Goal: Task Accomplishment & Management: Complete application form

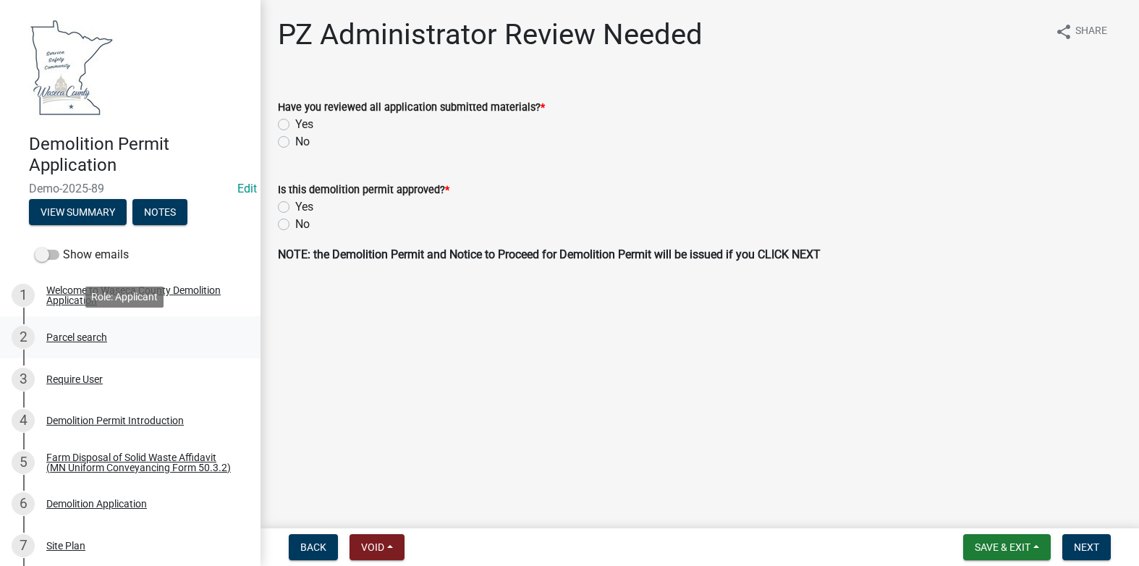
click at [87, 336] on div "Parcel search" at bounding box center [76, 337] width 61 height 10
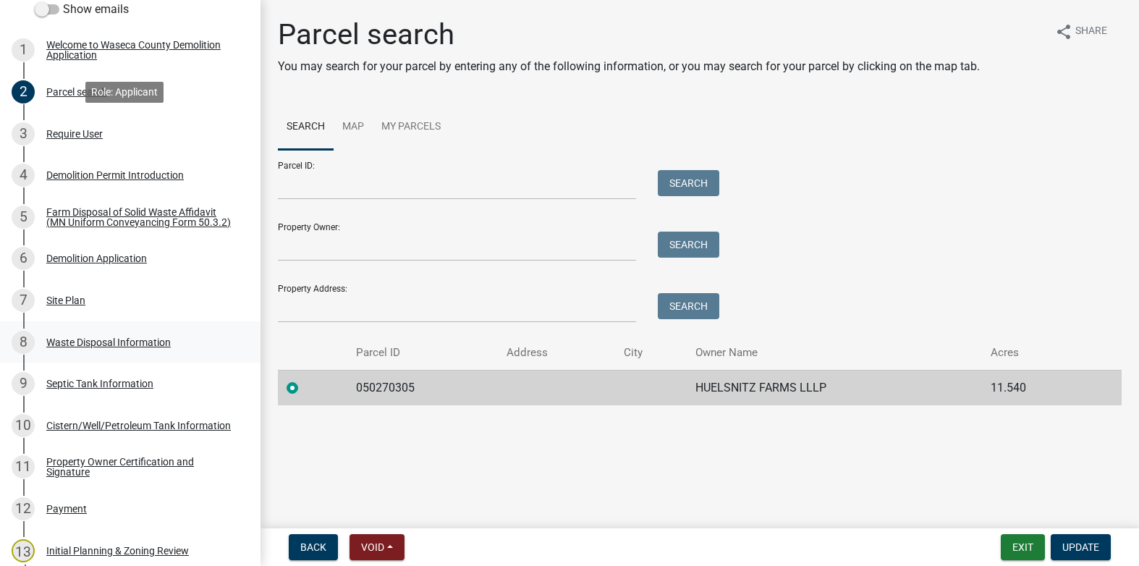
scroll to position [290, 0]
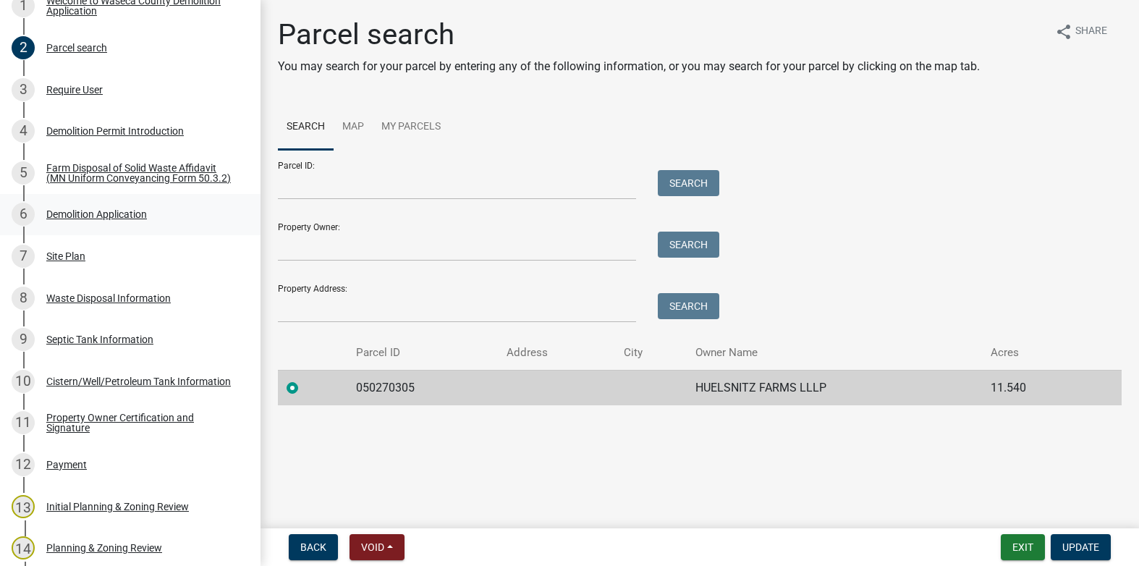
click at [77, 219] on div "Demolition Application" at bounding box center [96, 214] width 101 height 10
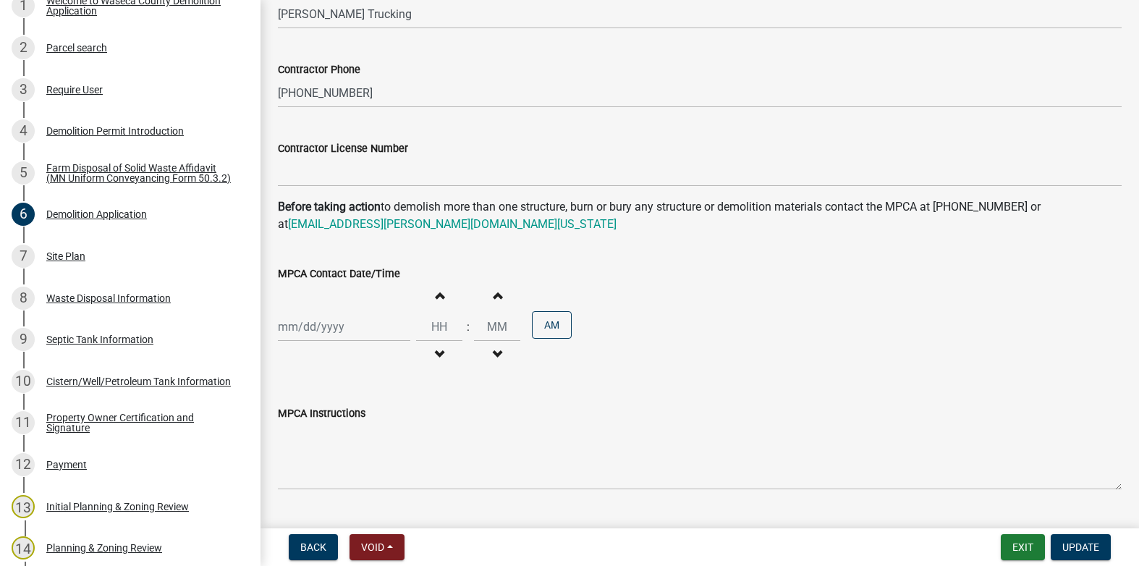
scroll to position [1013, 0]
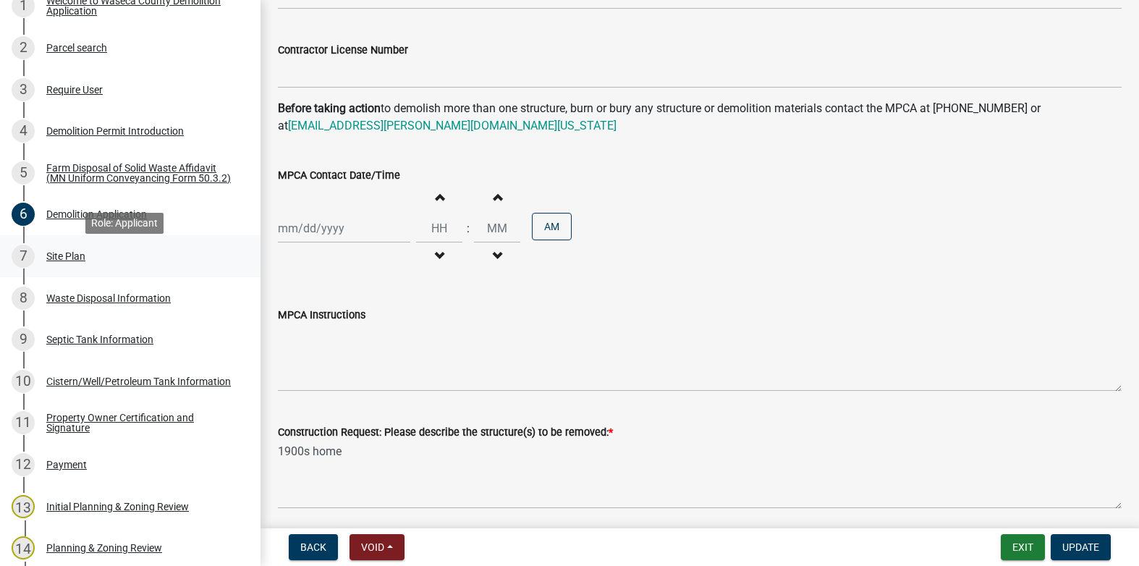
click at [72, 261] on div "Site Plan" at bounding box center [65, 256] width 39 height 10
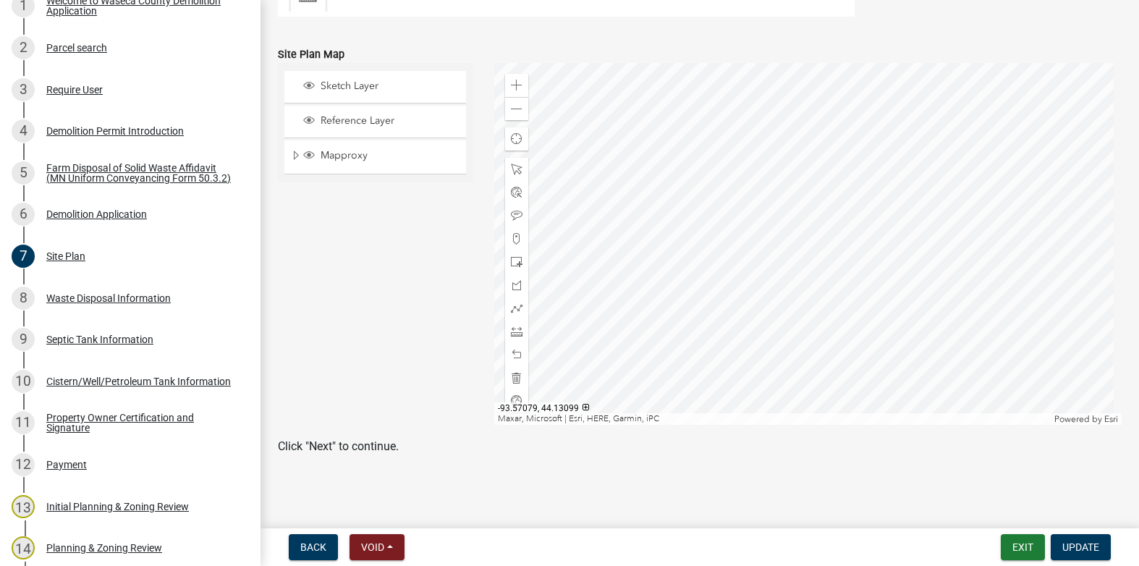
scroll to position [292, 0]
click at [73, 303] on div "Waste Disposal Information" at bounding box center [108, 298] width 124 height 10
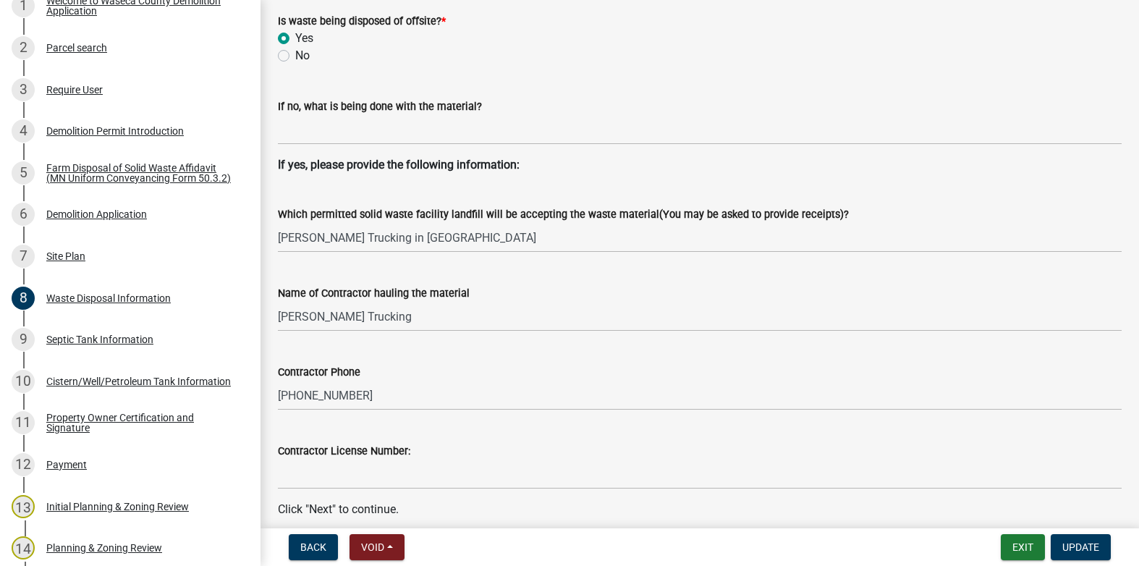
scroll to position [639, 0]
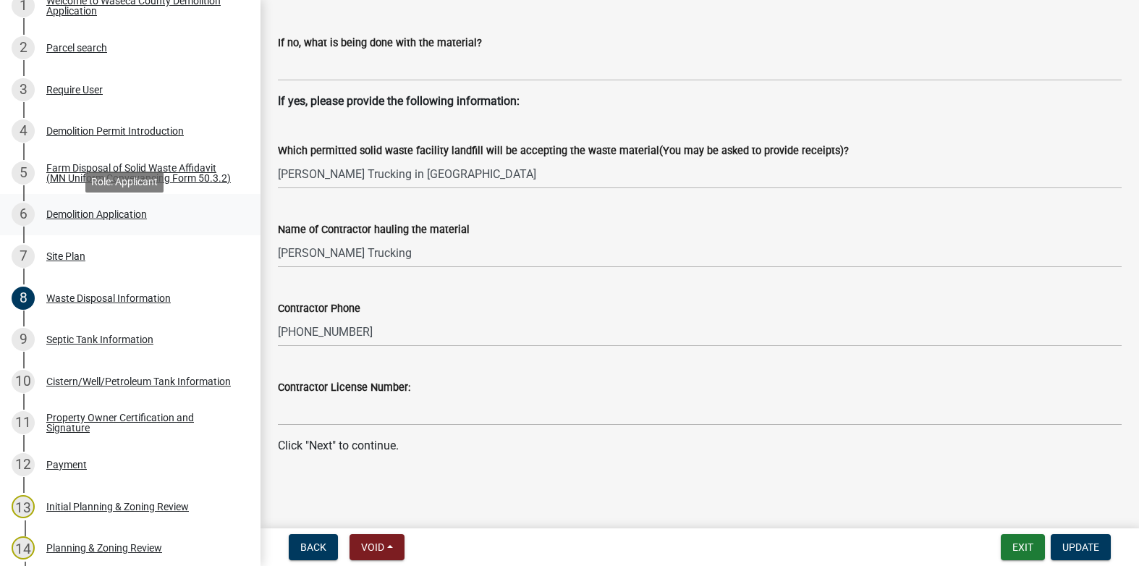
click at [84, 219] on div "Demolition Application" at bounding box center [96, 214] width 101 height 10
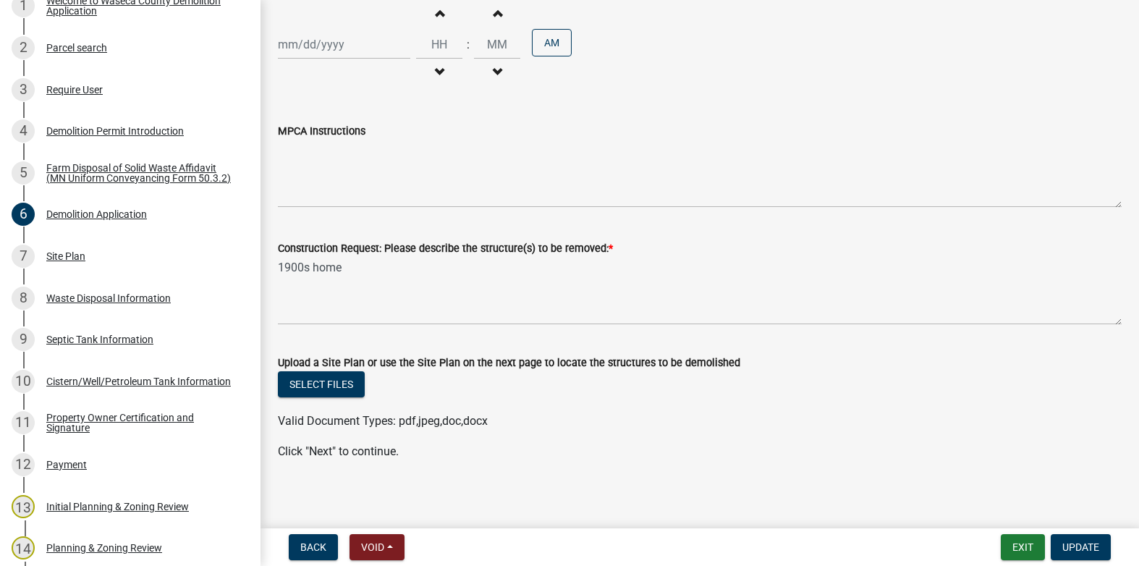
scroll to position [1203, 0]
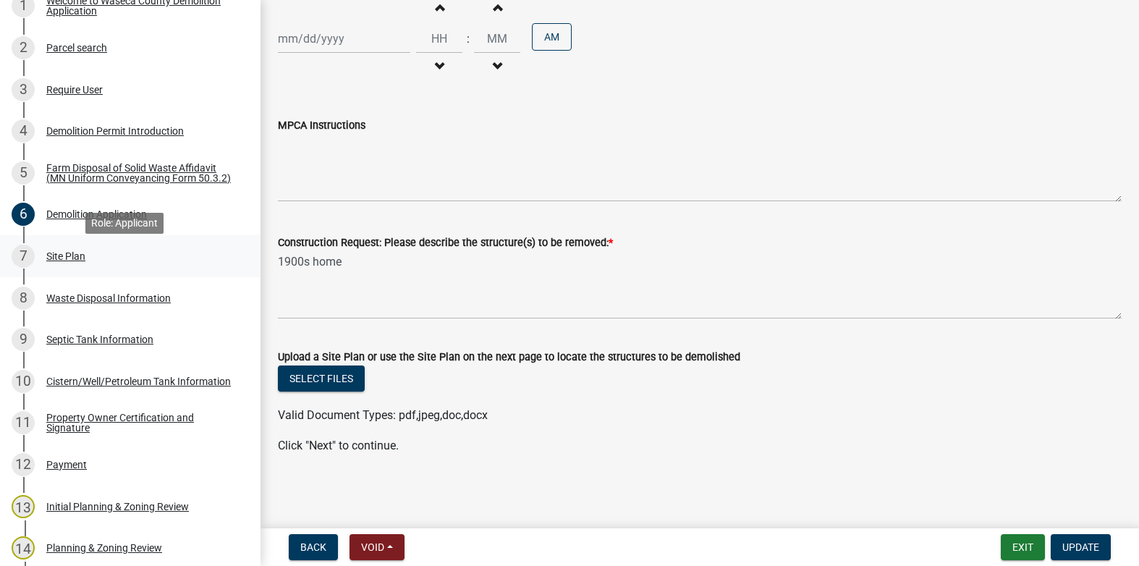
click at [69, 260] on div "Site Plan" at bounding box center [65, 256] width 39 height 10
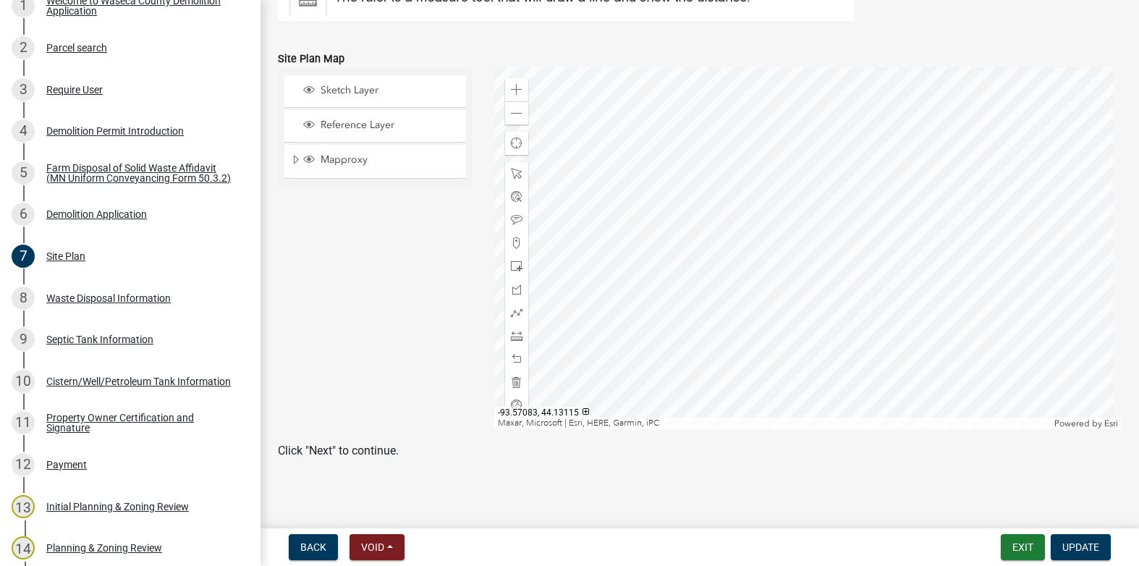
scroll to position [292, 0]
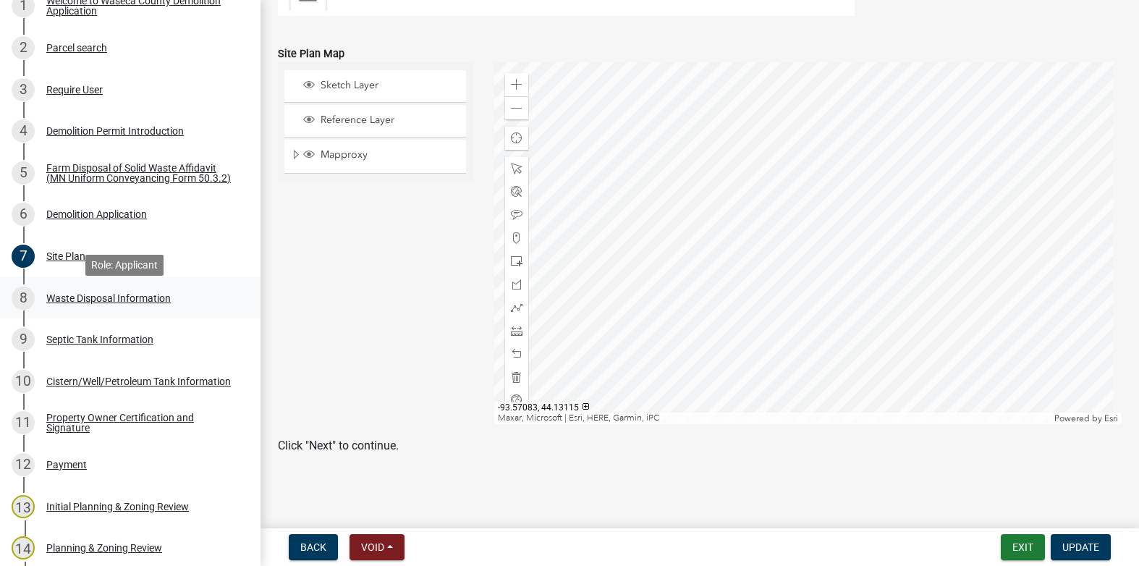
click at [106, 300] on div "Waste Disposal Information" at bounding box center [108, 298] width 124 height 10
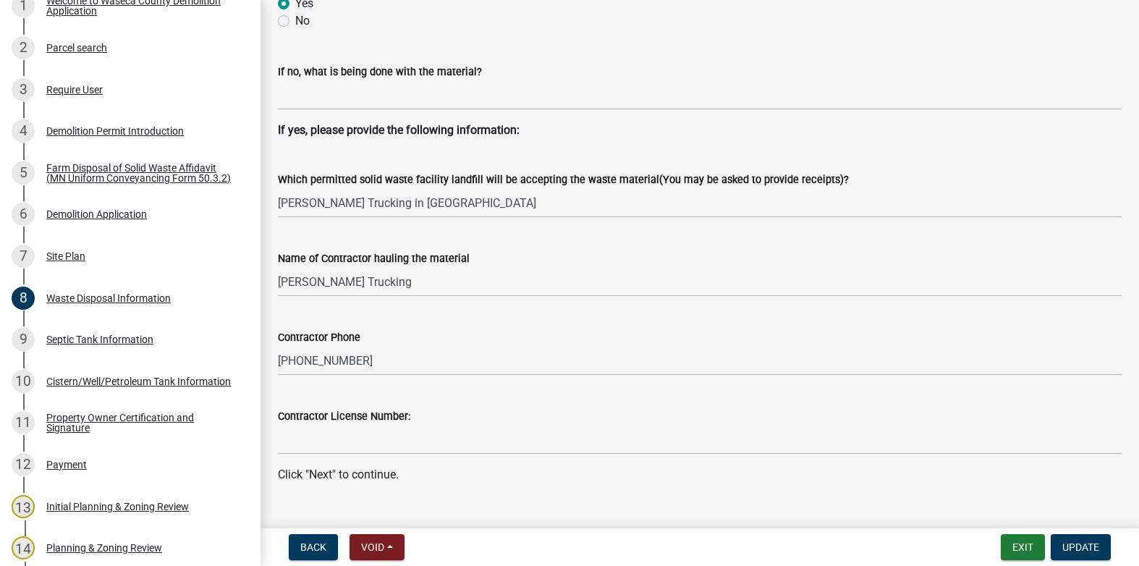
scroll to position [639, 0]
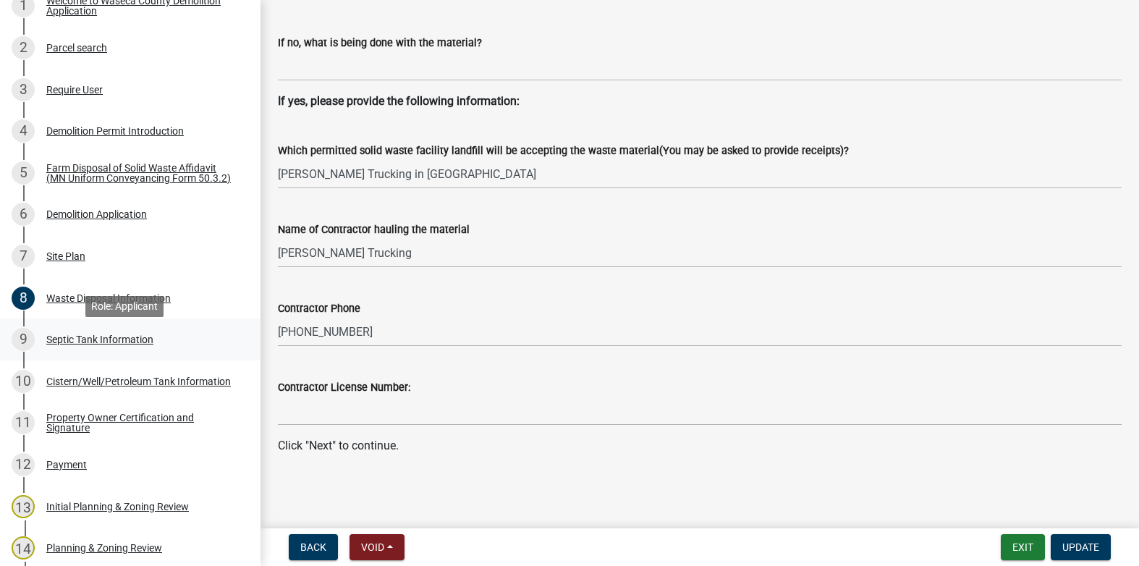
click at [114, 345] on div "Septic Tank Information" at bounding box center [99, 339] width 107 height 10
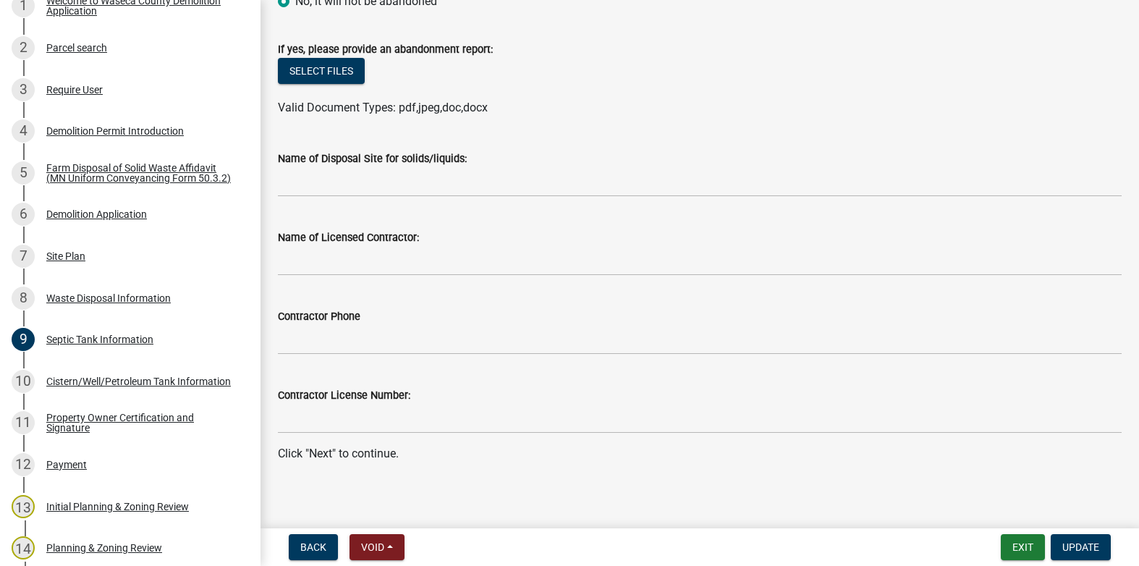
scroll to position [287, 0]
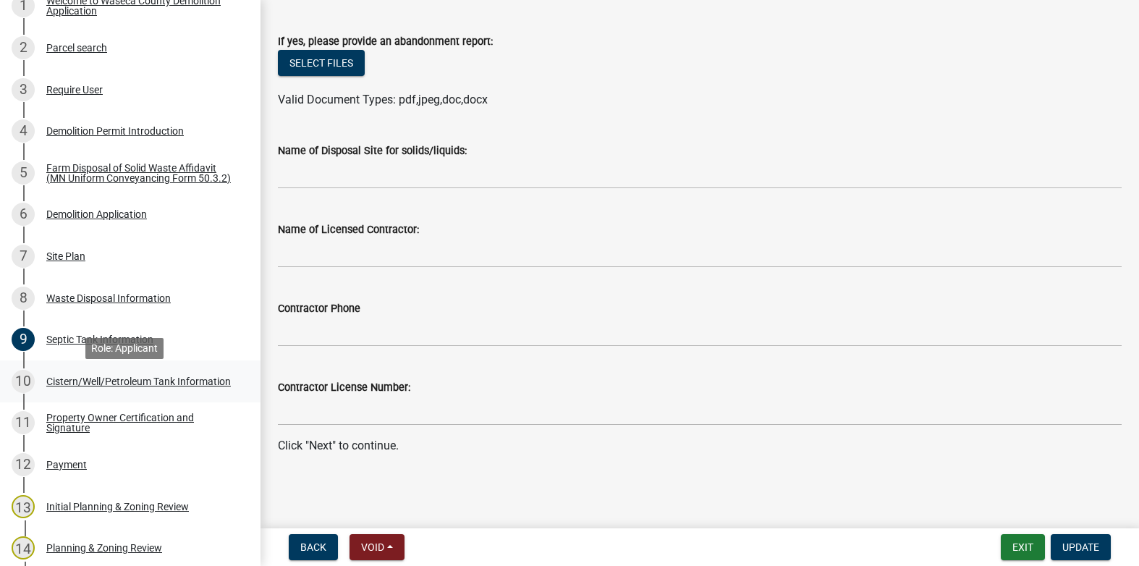
click at [58, 379] on div "Cistern/Well/Petroleum Tank Information" at bounding box center [138, 381] width 185 height 10
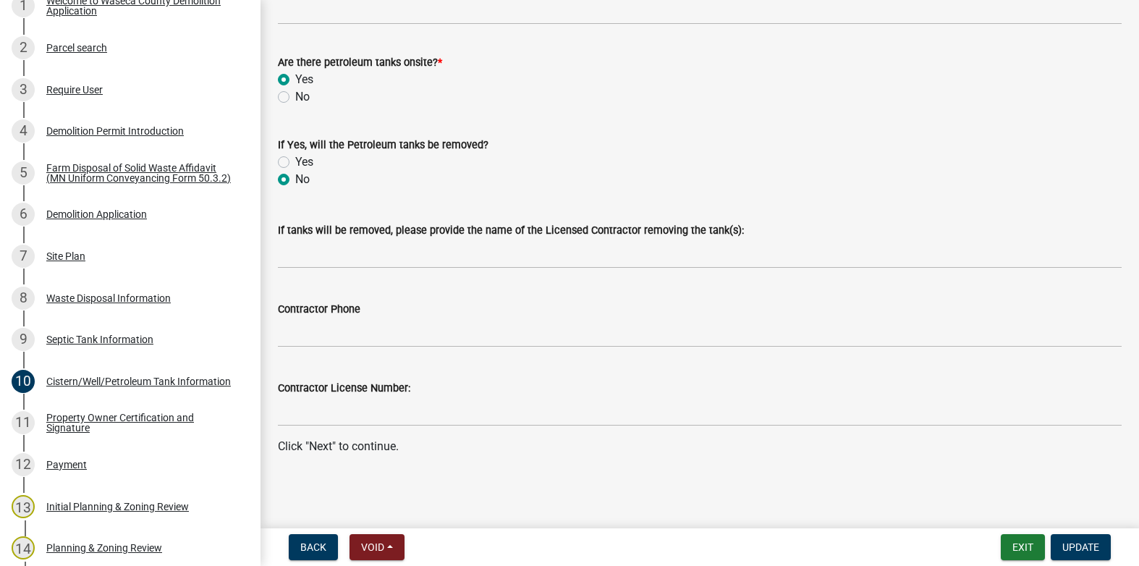
scroll to position [503, 0]
click at [66, 424] on div "Property Owner Certification and Signature" at bounding box center [141, 423] width 191 height 20
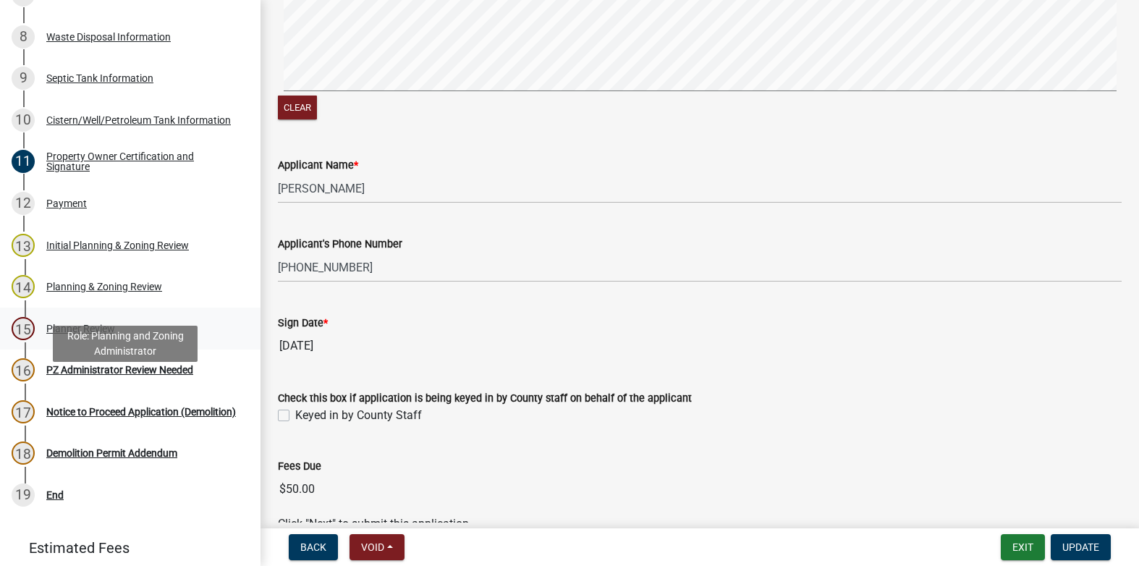
scroll to position [579, 0]
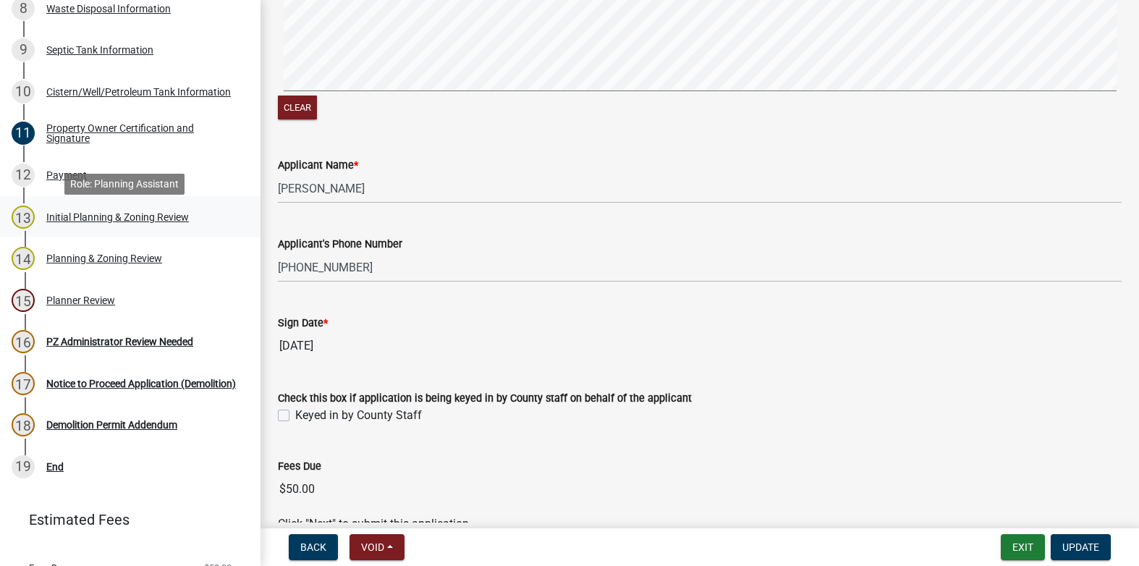
click at [81, 221] on div "Initial Planning & Zoning Review" at bounding box center [117, 217] width 143 height 10
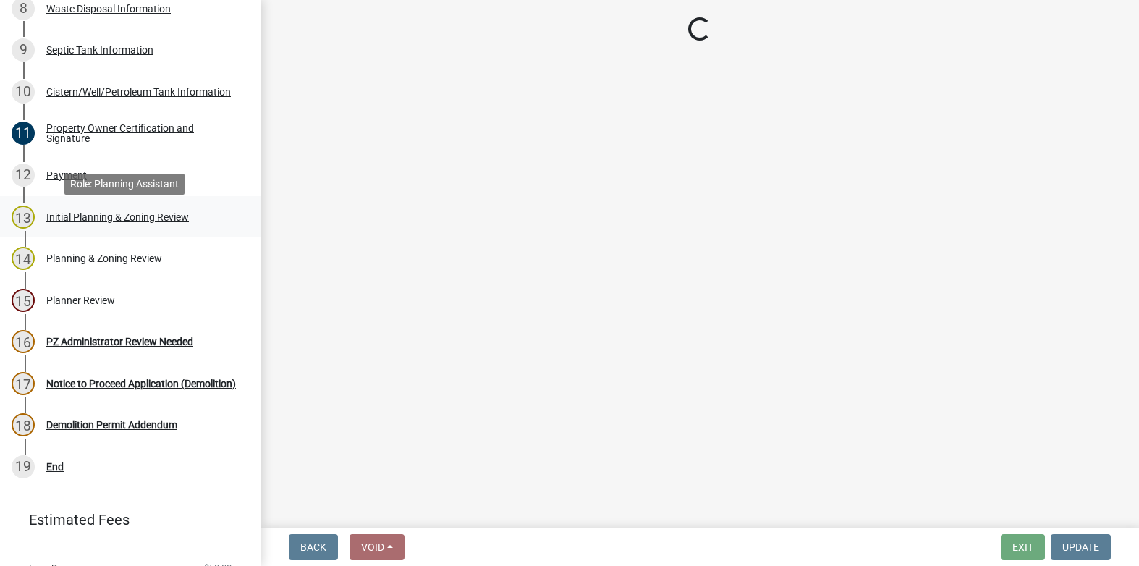
scroll to position [0, 0]
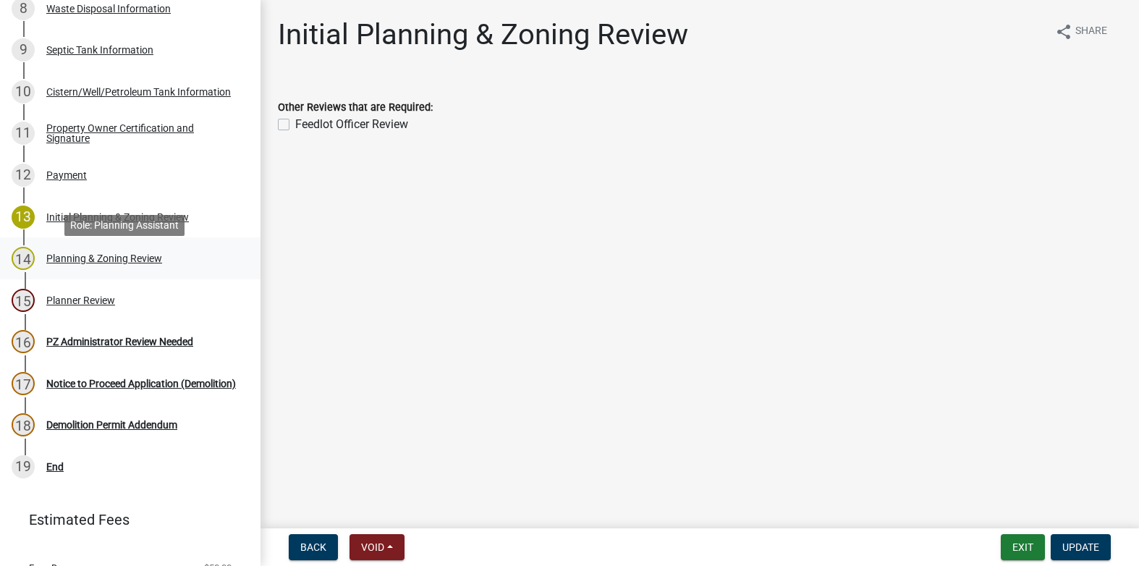
click at [73, 263] on div "Planning & Zoning Review" at bounding box center [104, 258] width 116 height 10
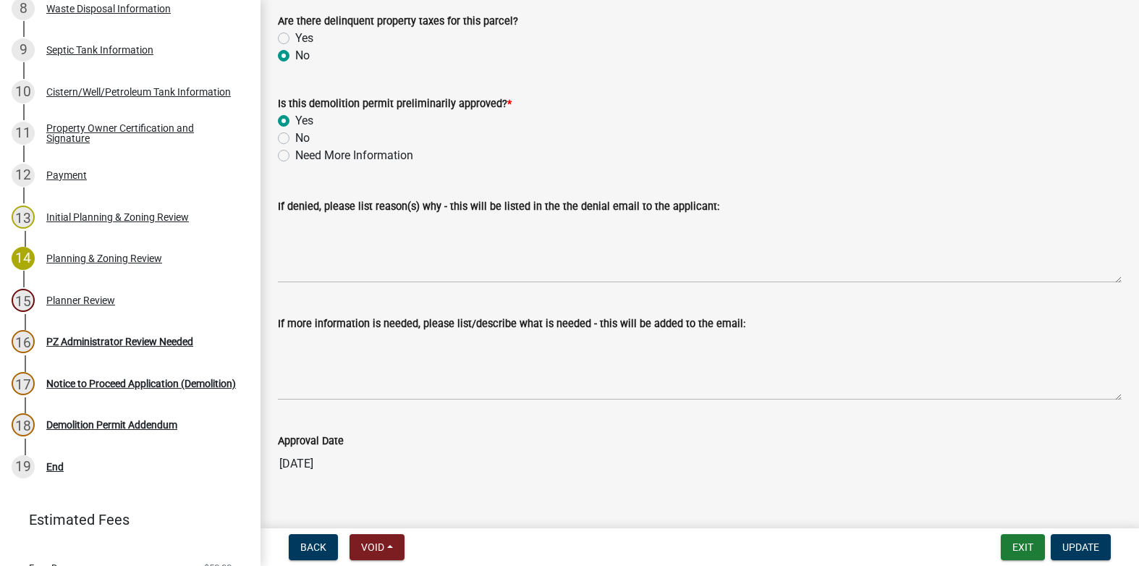
scroll to position [193, 0]
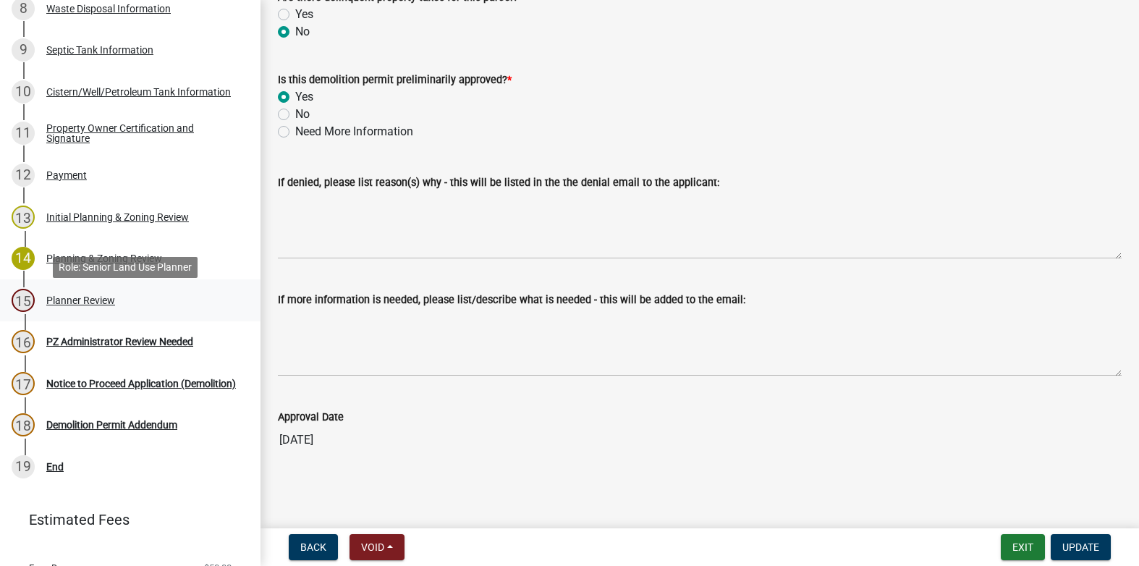
click at [80, 305] on div "Planner Review" at bounding box center [80, 300] width 69 height 10
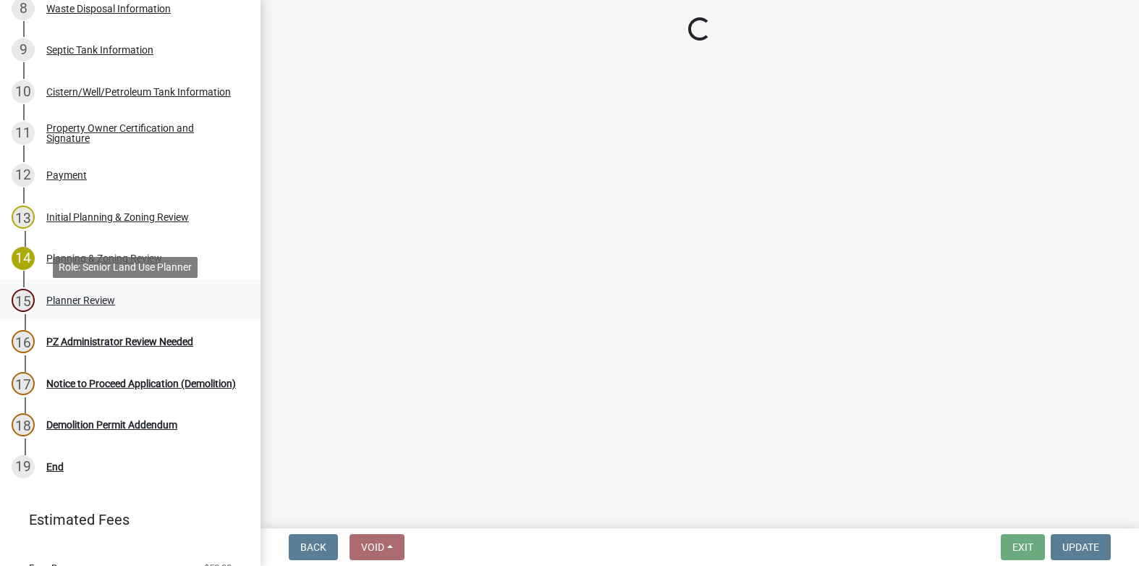
scroll to position [0, 0]
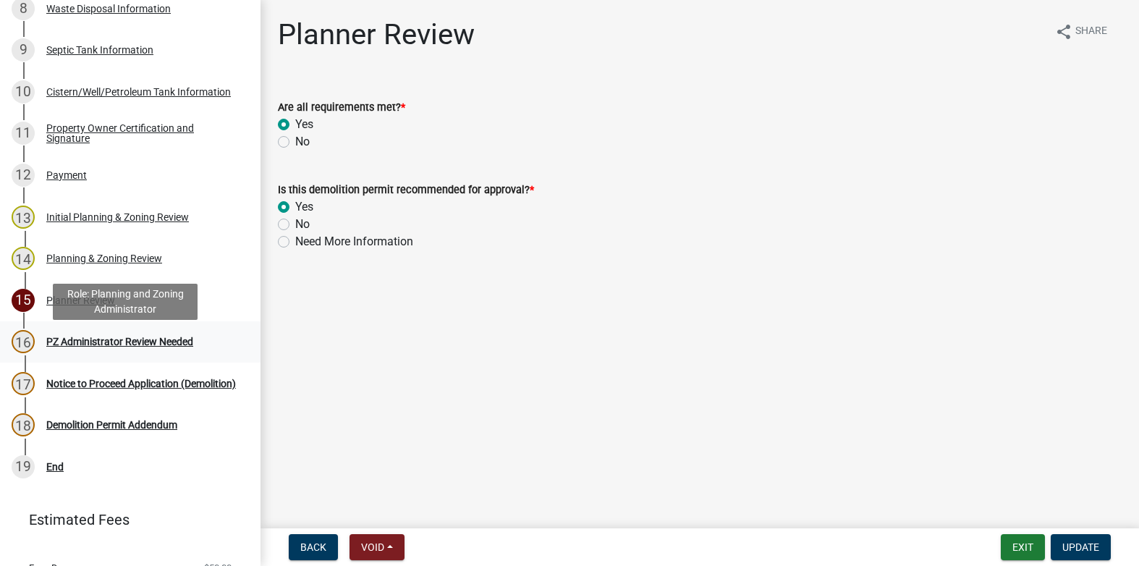
click at [104, 346] on div "PZ Administrator Review Needed" at bounding box center [119, 342] width 147 height 10
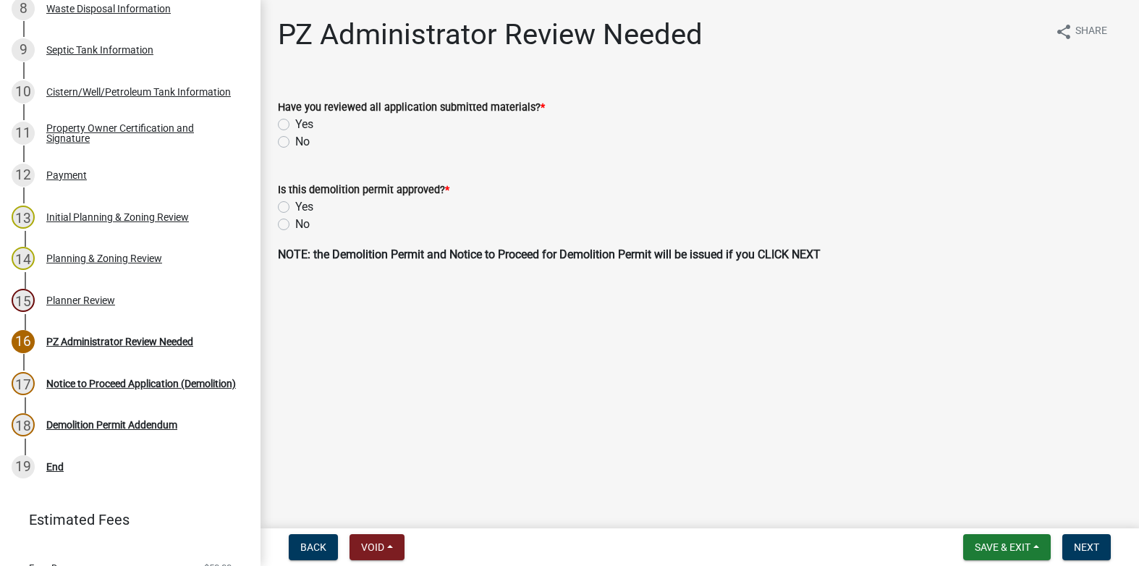
click at [295, 124] on label "Yes" at bounding box center [304, 124] width 18 height 17
click at [295, 124] on input "Yes" at bounding box center [299, 120] width 9 height 9
radio input "true"
click at [295, 206] on label "Yes" at bounding box center [304, 206] width 18 height 17
click at [295, 206] on input "Yes" at bounding box center [299, 202] width 9 height 9
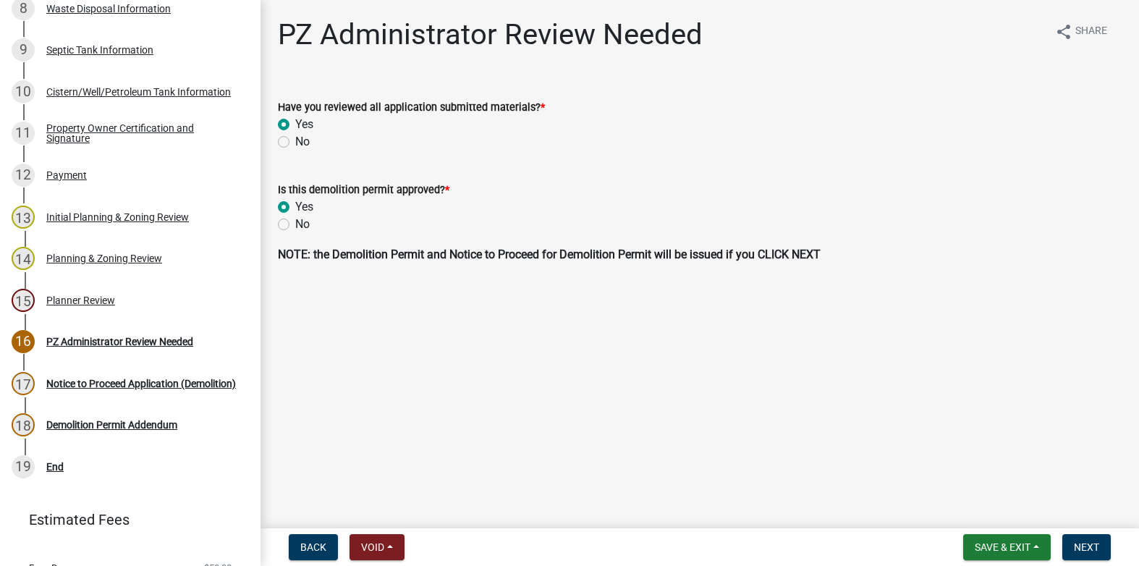
radio input "true"
click at [1086, 546] on span "Next" at bounding box center [1086, 547] width 25 height 12
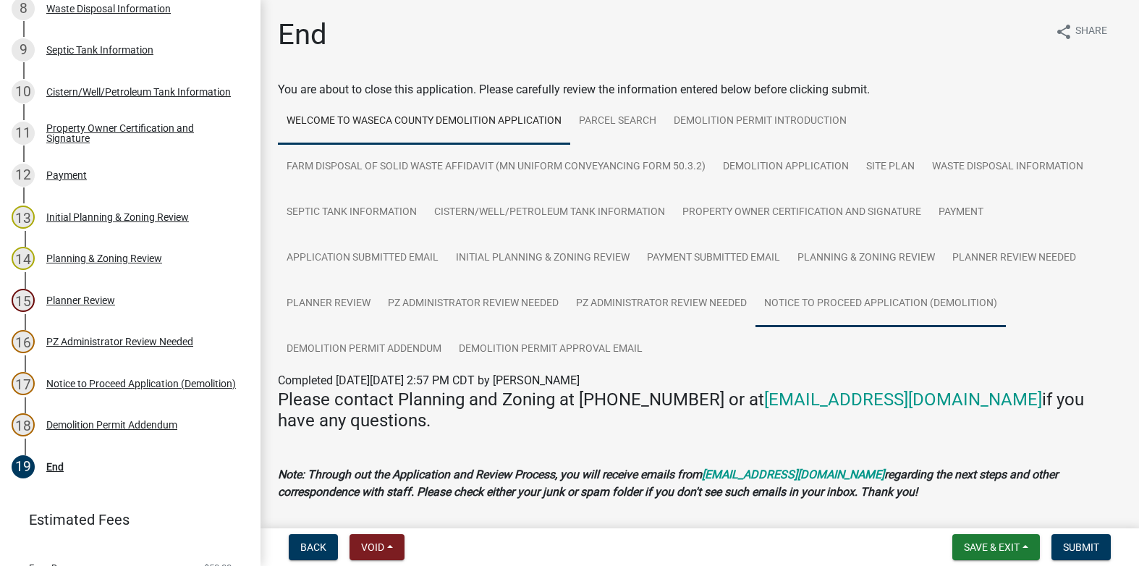
click at [824, 306] on link "Notice to Proceed Application (Demolition)" at bounding box center [881, 304] width 250 height 46
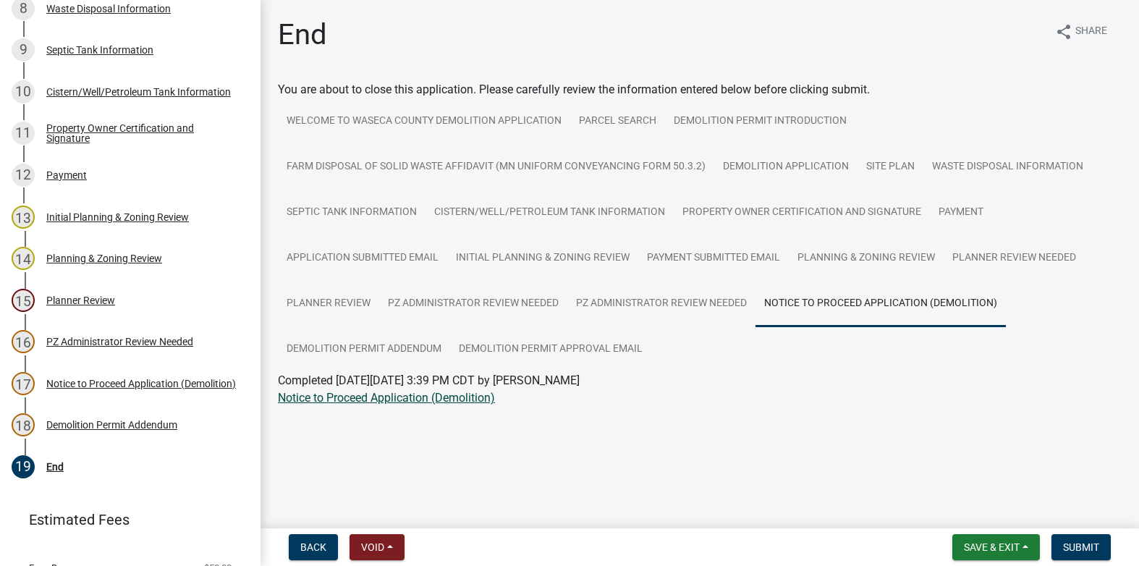
click at [406, 395] on link "Notice to Proceed Application (Demolition)" at bounding box center [386, 398] width 217 height 14
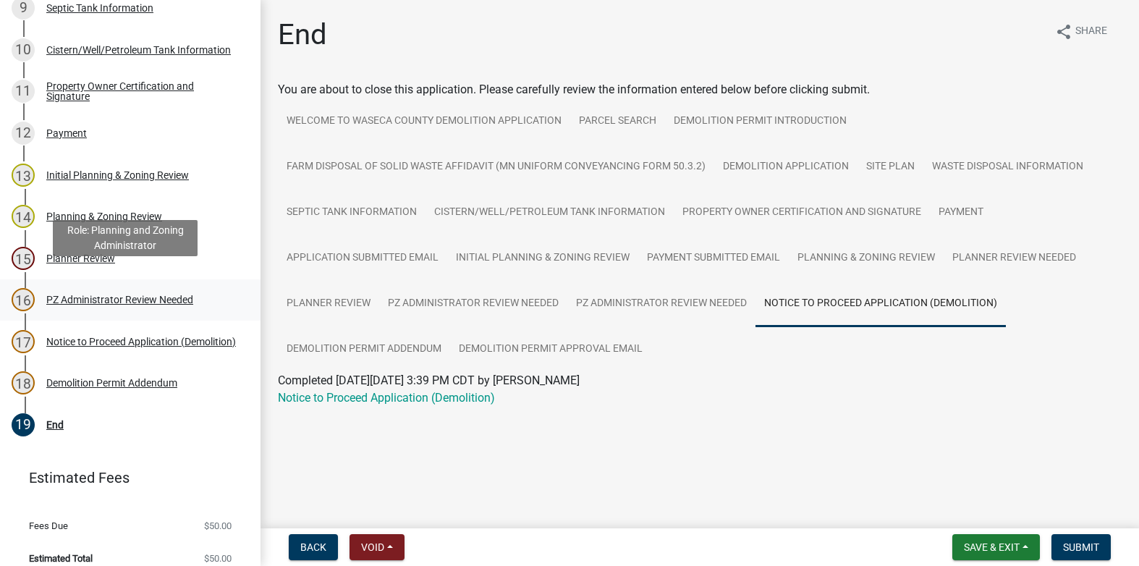
scroll to position [643, 0]
